Goal: Navigation & Orientation: Find specific page/section

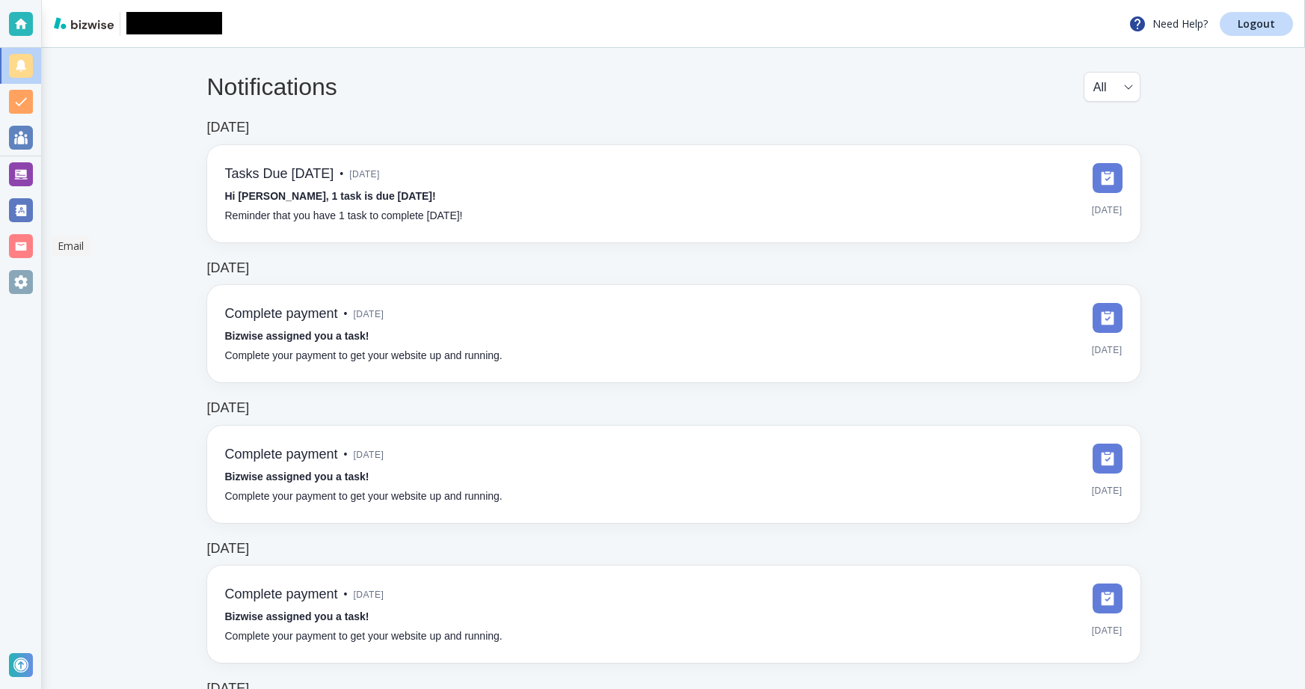
click at [26, 253] on div at bounding box center [21, 246] width 24 height 24
